Goal: Navigation & Orientation: Find specific page/section

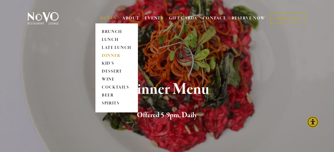
click at [110, 55] on link "DINNER" at bounding box center [116, 56] width 33 height 8
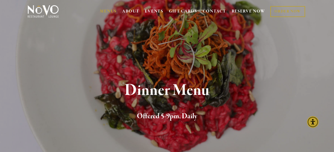
scroll to position [9, 0]
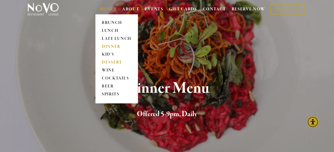
click at [111, 62] on link "DESSERT" at bounding box center [116, 63] width 33 height 8
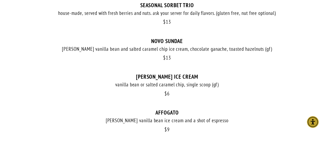
scroll to position [374, 0]
